Goal: Check status

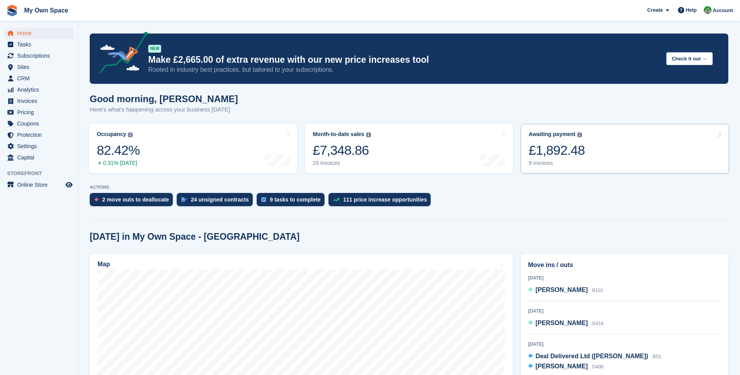
click at [545, 165] on div "9 invoices" at bounding box center [556, 163] width 56 height 7
